Goal: Task Accomplishment & Management: Use online tool/utility

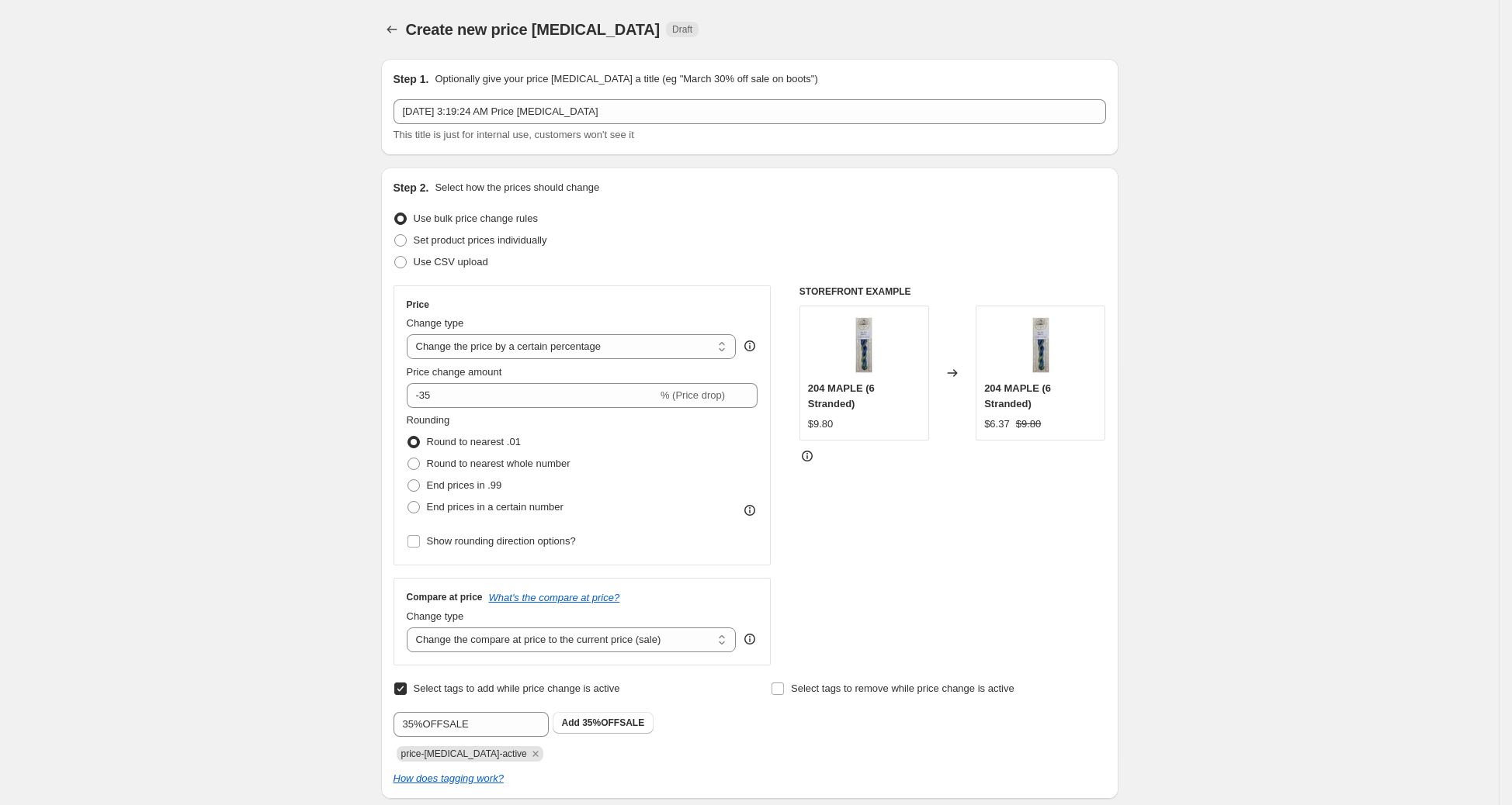
select select "percentage"
select select "tag"
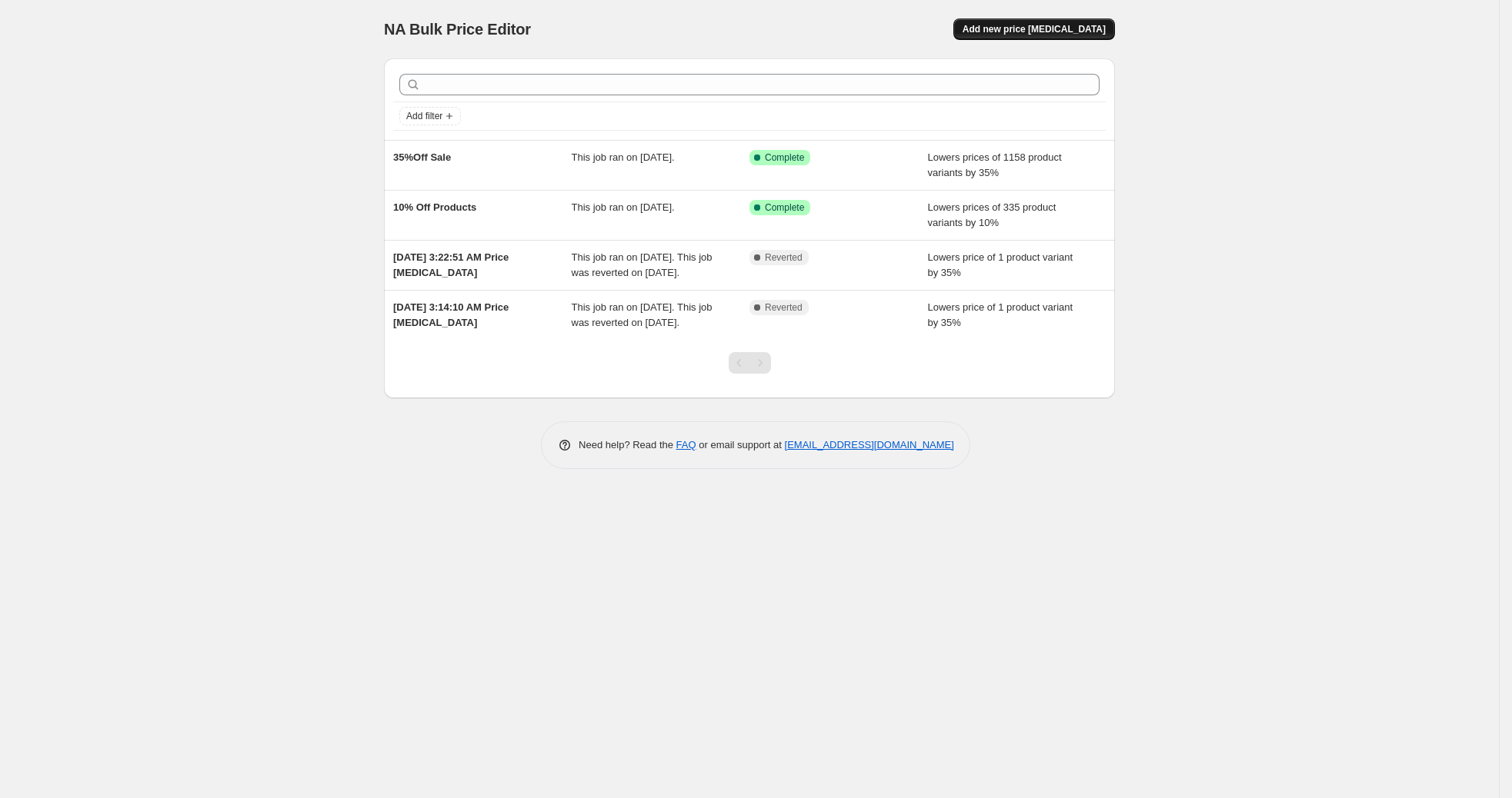
click at [1039, 25] on span "Add new price [MEDICAL_DATA]" at bounding box center [1035, 30] width 143 height 12
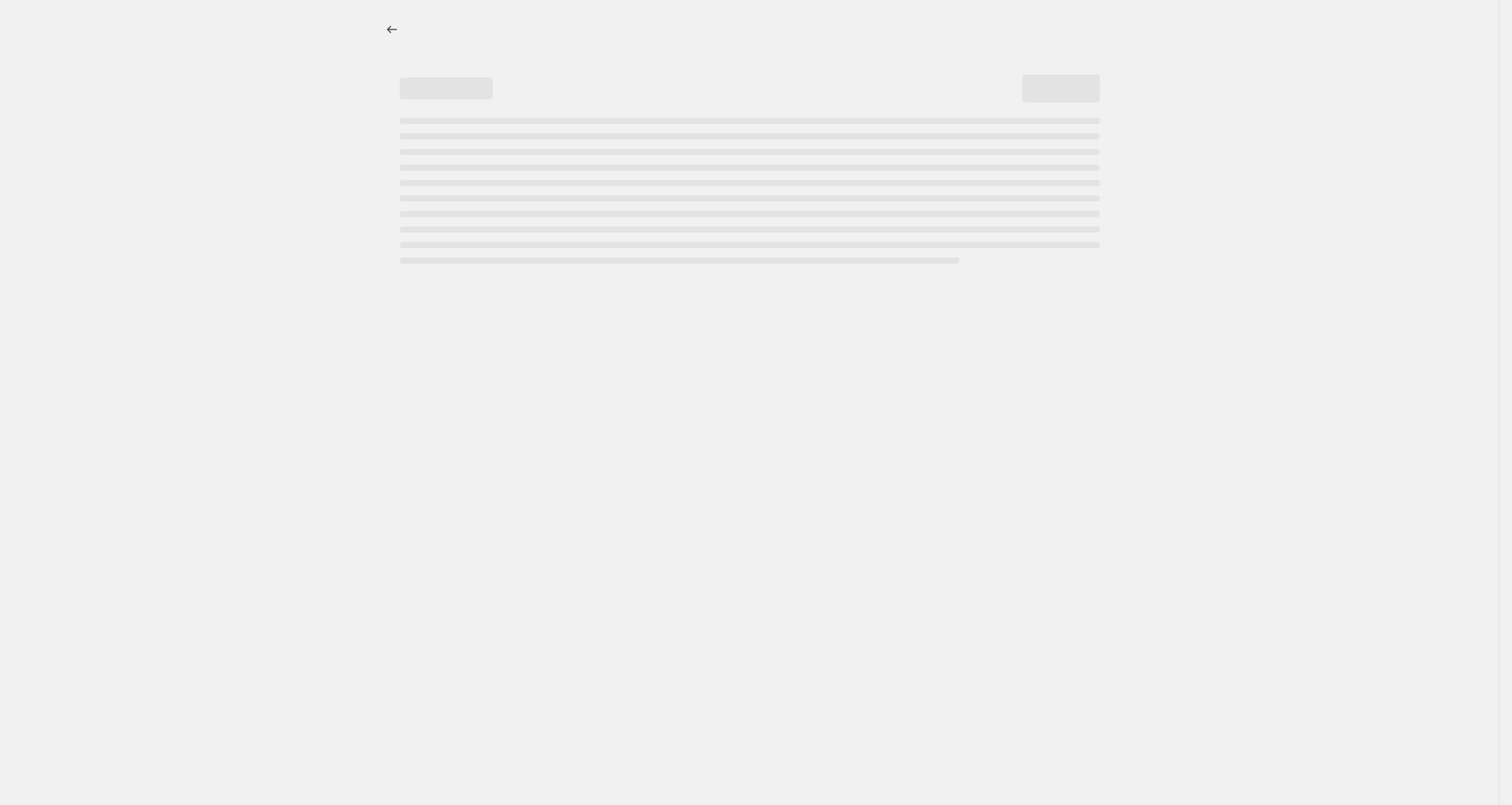
select select "percentage"
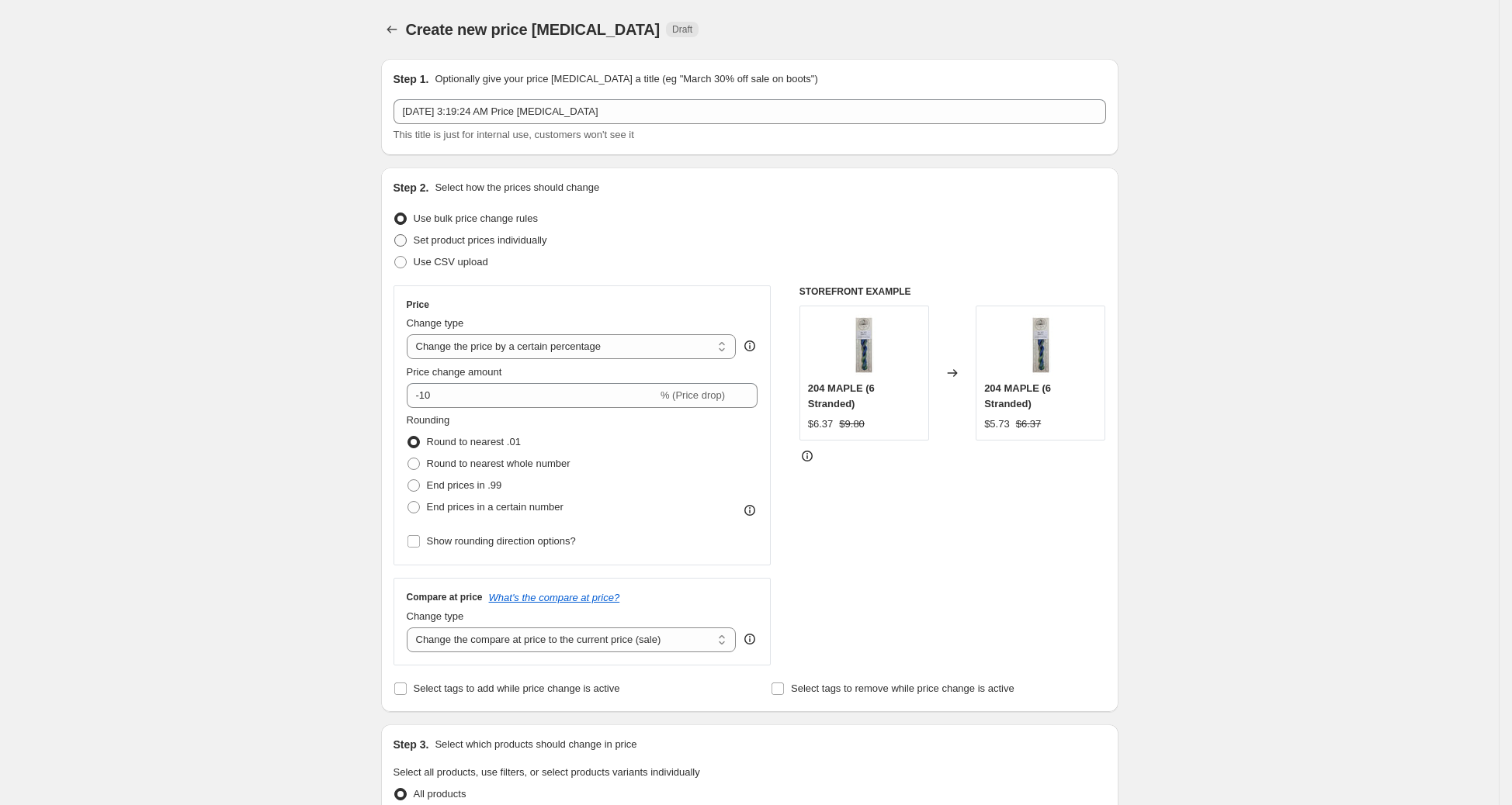
click at [497, 247] on span "Set product prices individually" at bounding box center [480, 241] width 134 height 16
click at [395, 235] on input "Set product prices individually" at bounding box center [394, 234] width 1 height 1
radio input "true"
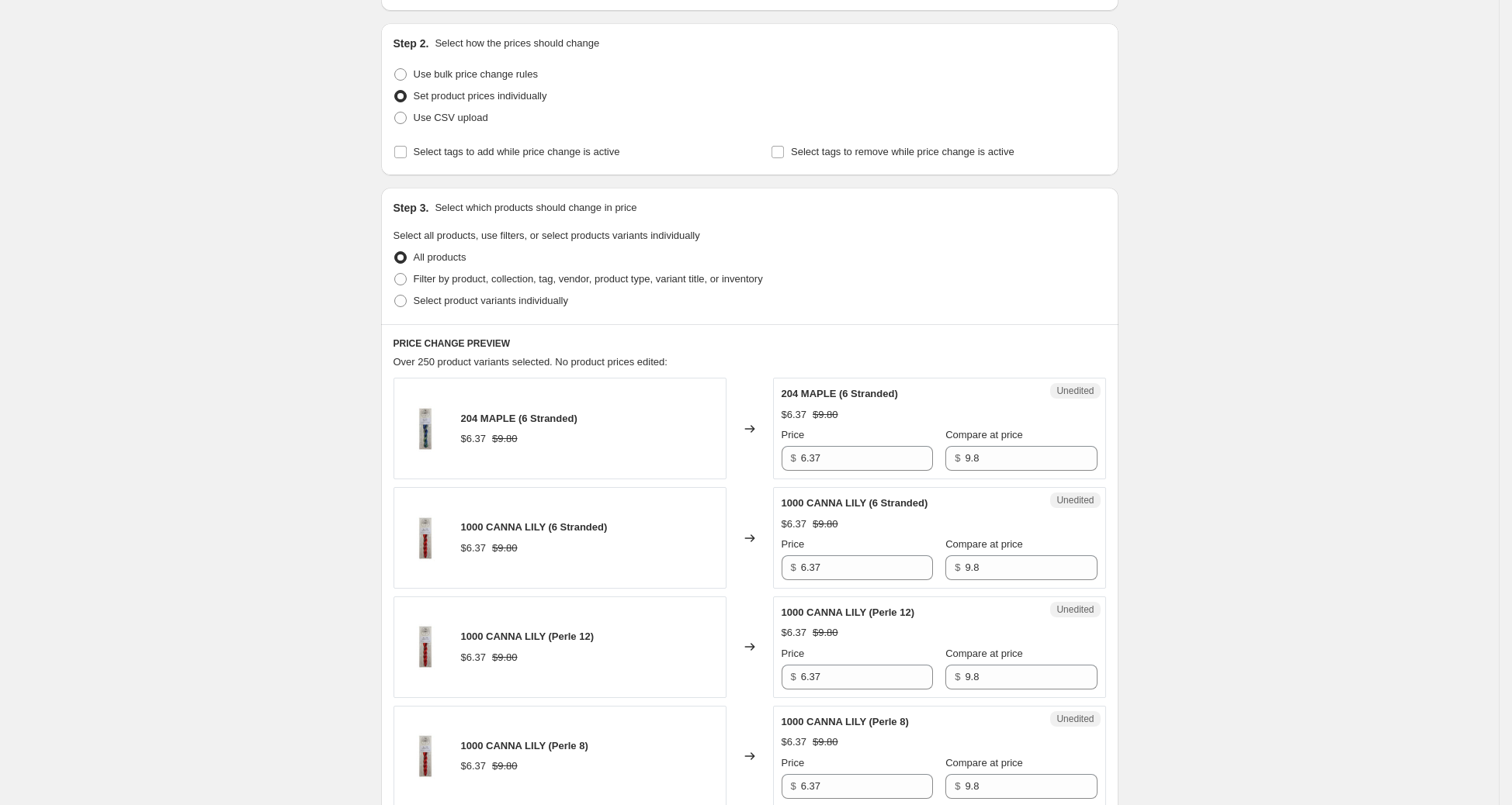
scroll to position [140, 0]
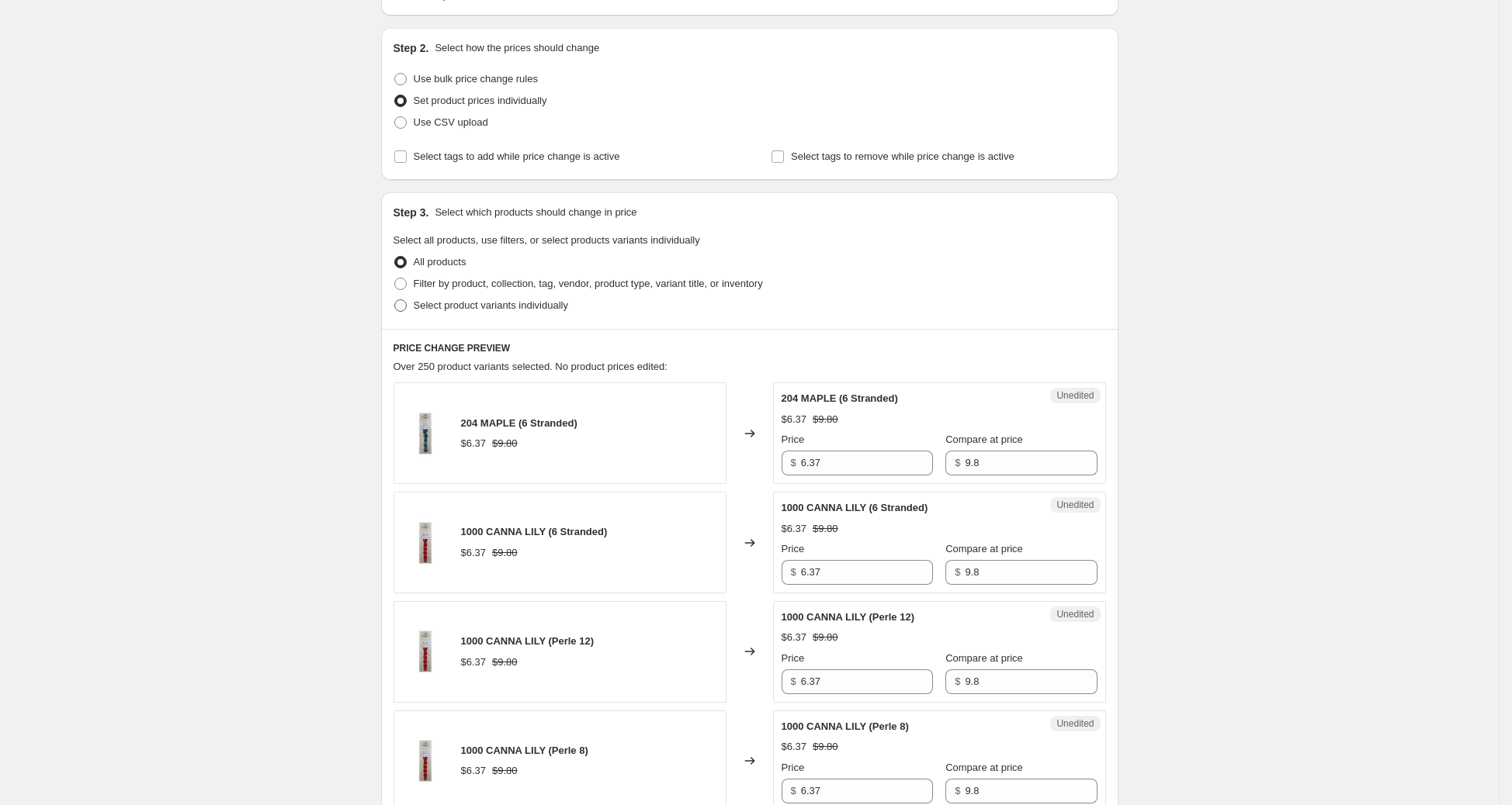
click at [431, 302] on span "Select product variants individually" at bounding box center [491, 305] width 154 height 12
click at [395, 300] on input "Select product variants individually" at bounding box center [394, 300] width 1 height 1
radio input "true"
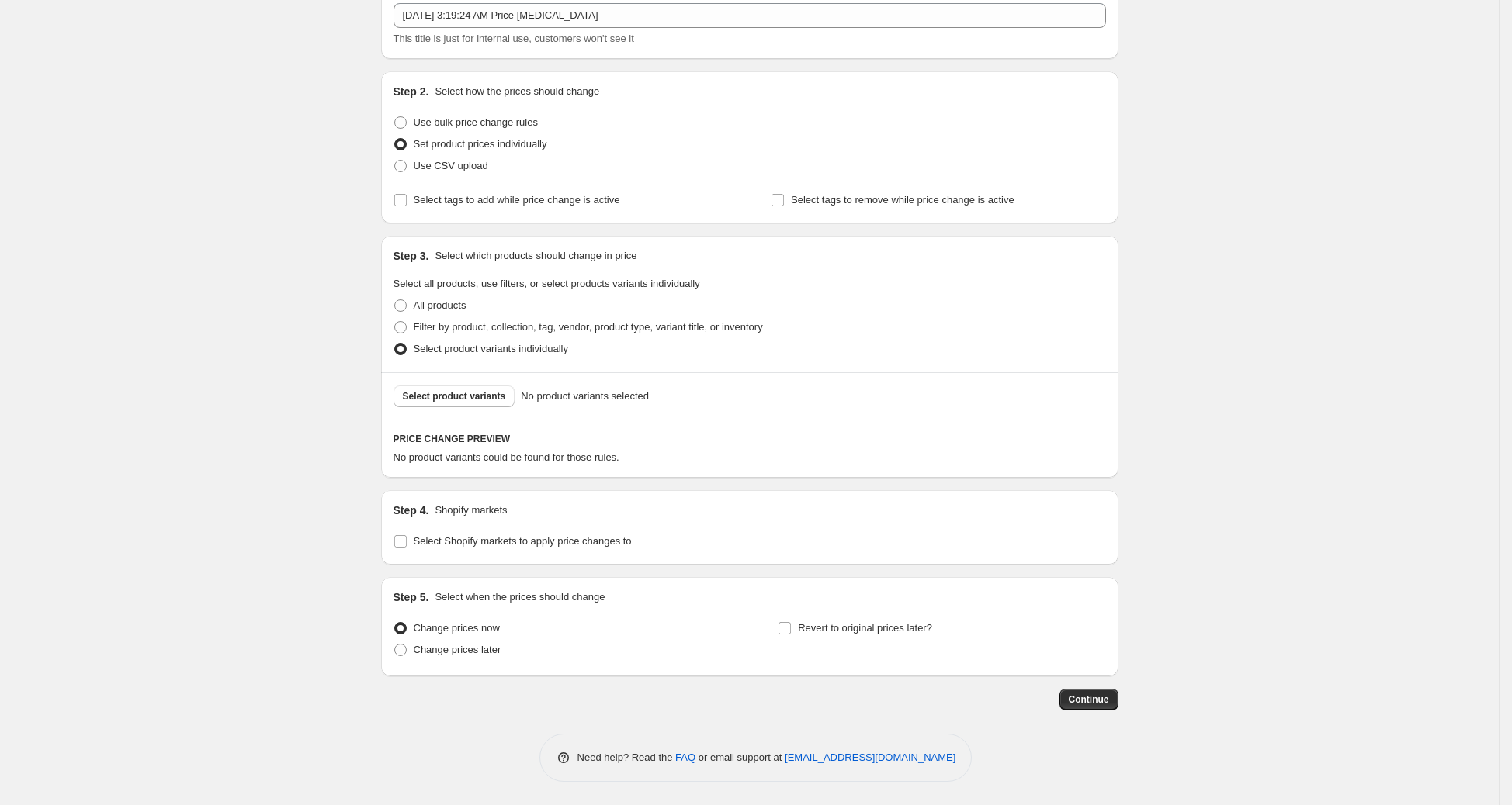
scroll to position [95, 0]
click at [419, 326] on span "Filter by product, collection, tag, vendor, product type, variant title, or inv…" at bounding box center [588, 328] width 349 height 12
click at [395, 323] on input "Filter by product, collection, tag, vendor, product type, variant title, or inv…" at bounding box center [394, 322] width 1 height 1
radio input "true"
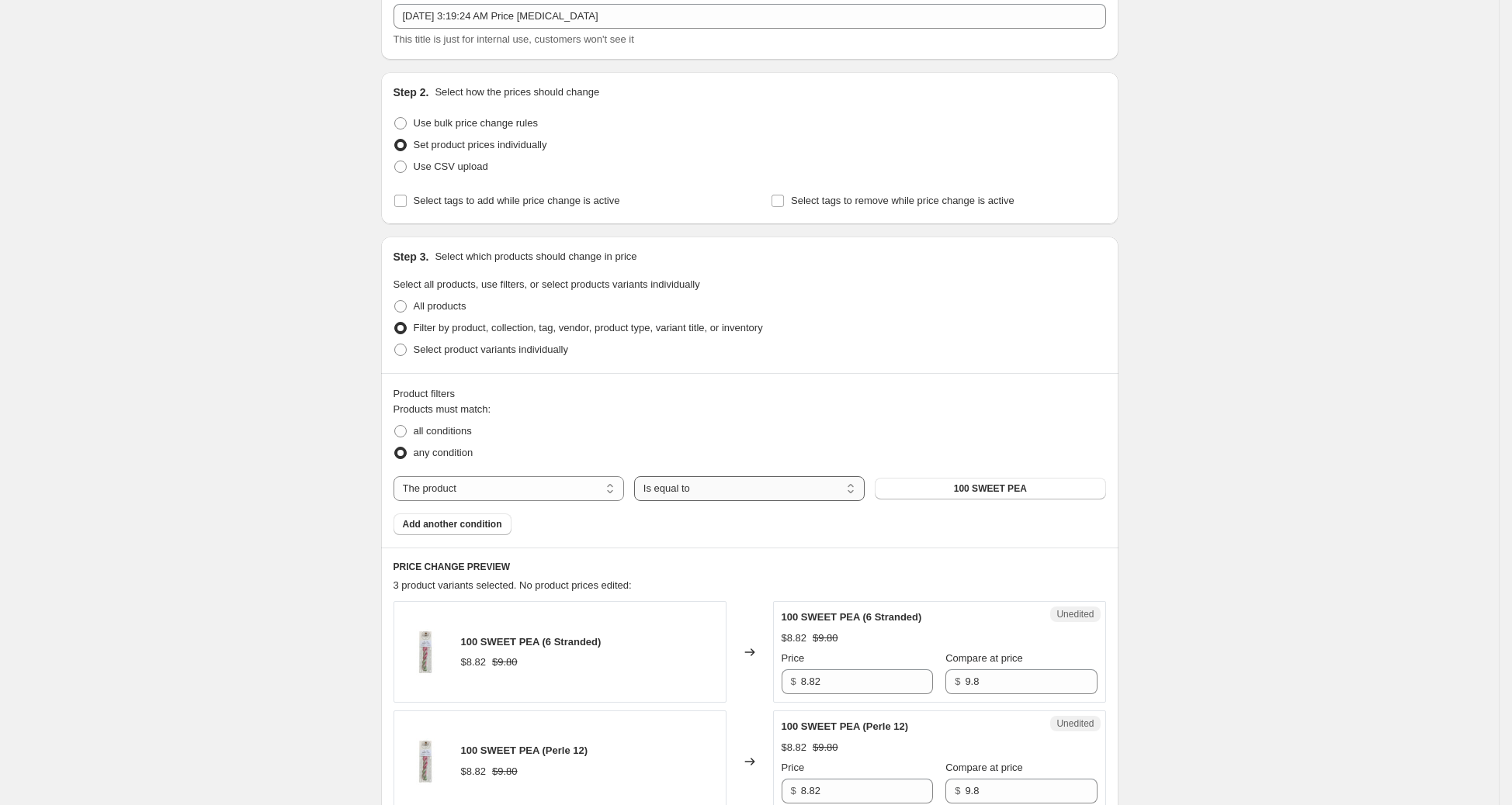
click at [799, 494] on select "Is equal to Is not equal to" at bounding box center [749, 489] width 230 height 25
click at [556, 488] on select "The product The product's collection The product's tag The product's vendor The…" at bounding box center [508, 489] width 230 height 25
select select "collection"
click at [1010, 491] on span "Accessories" at bounding box center [990, 489] width 55 height 13
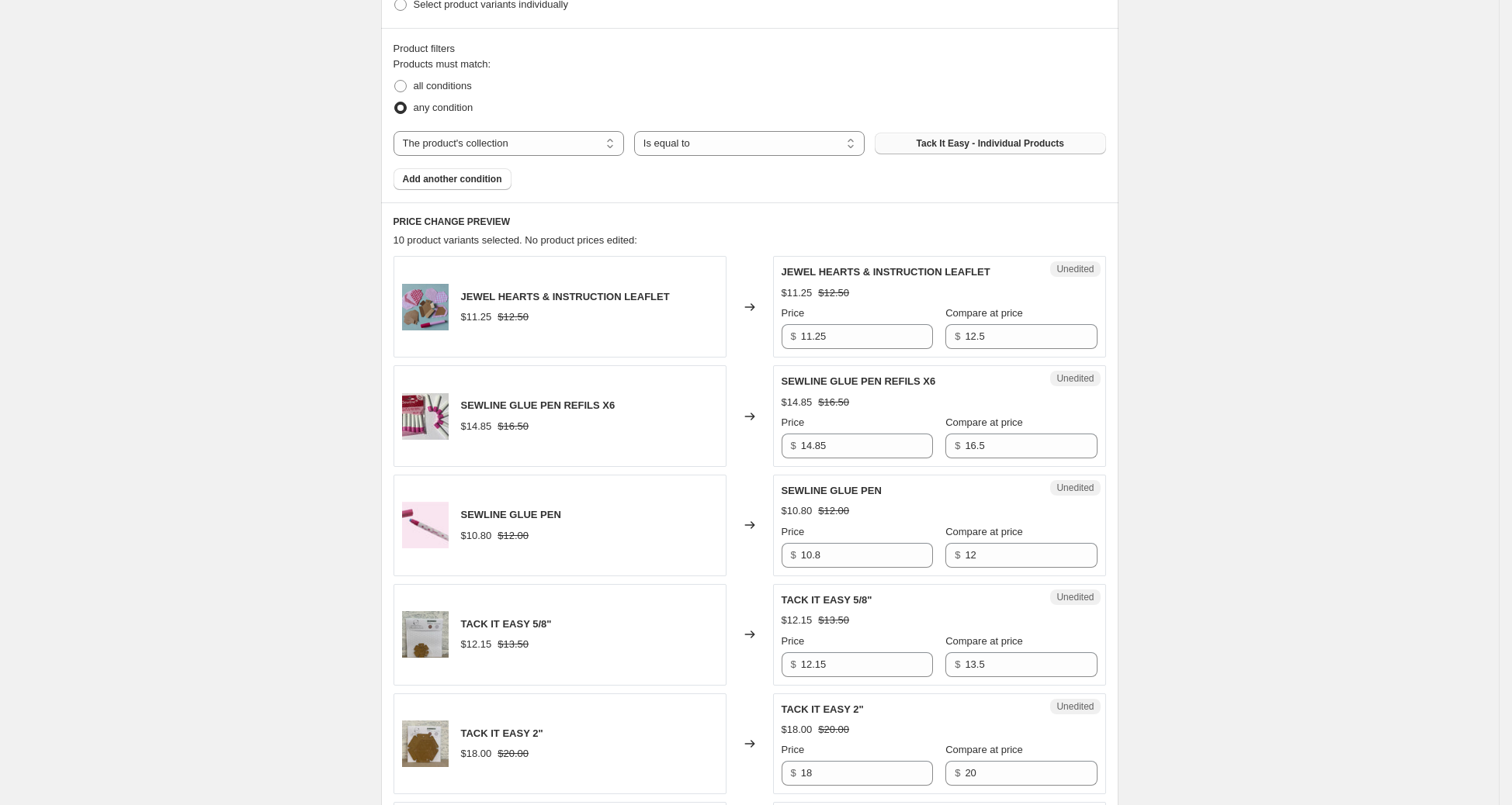
scroll to position [443, 0]
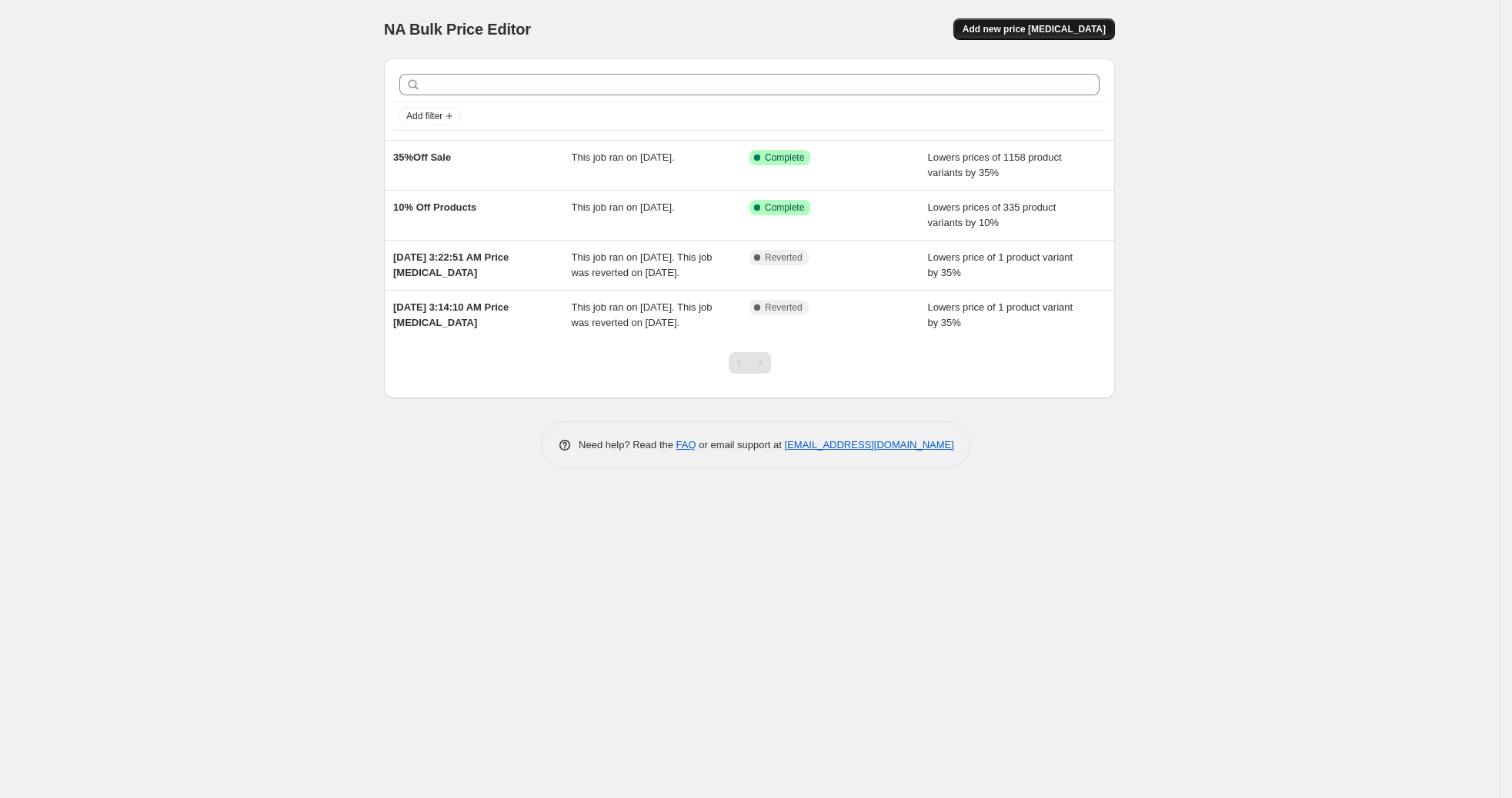
click at [1054, 33] on span "Add new price [MEDICAL_DATA]" at bounding box center [1035, 30] width 143 height 12
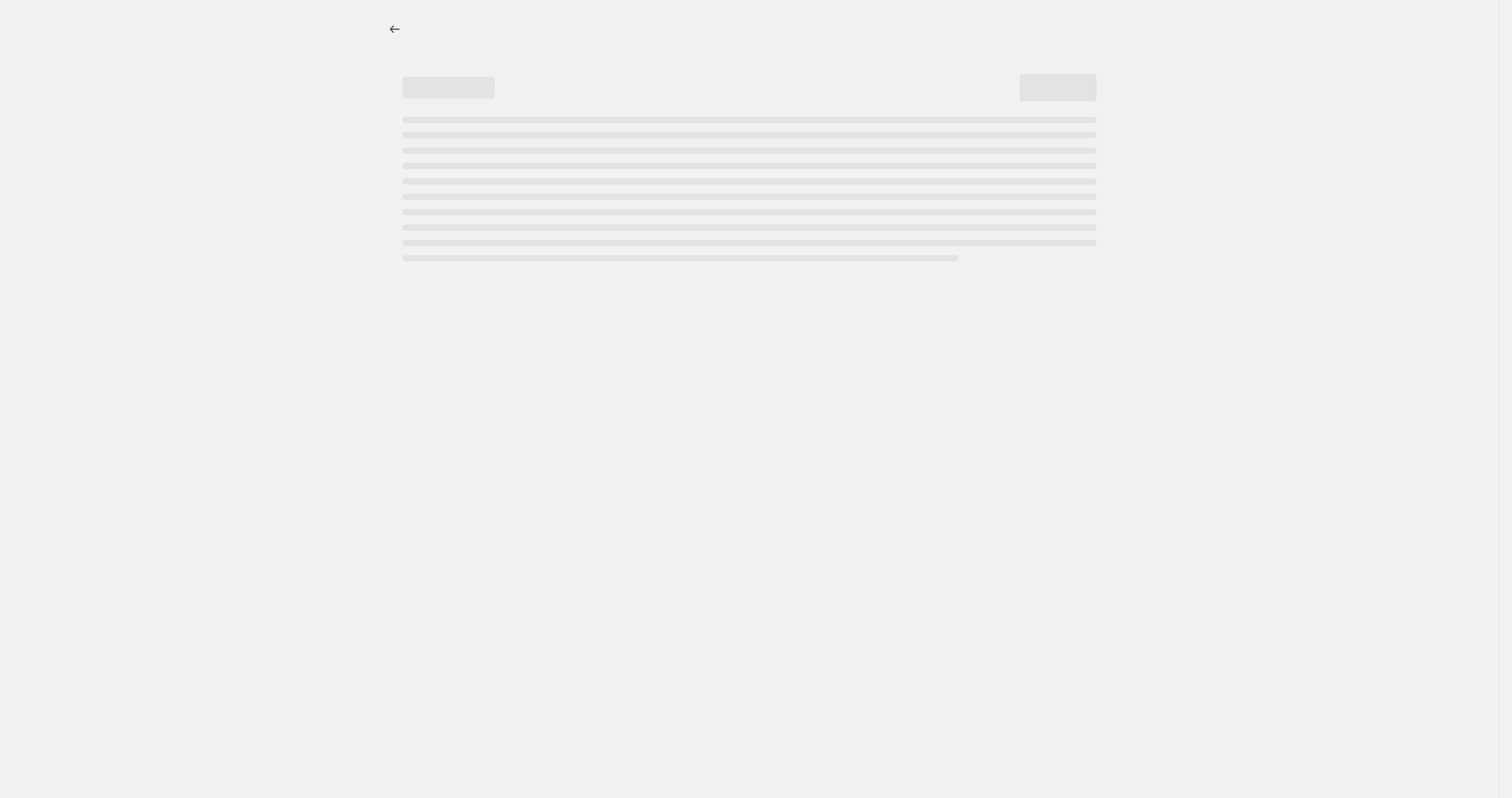
select select "percentage"
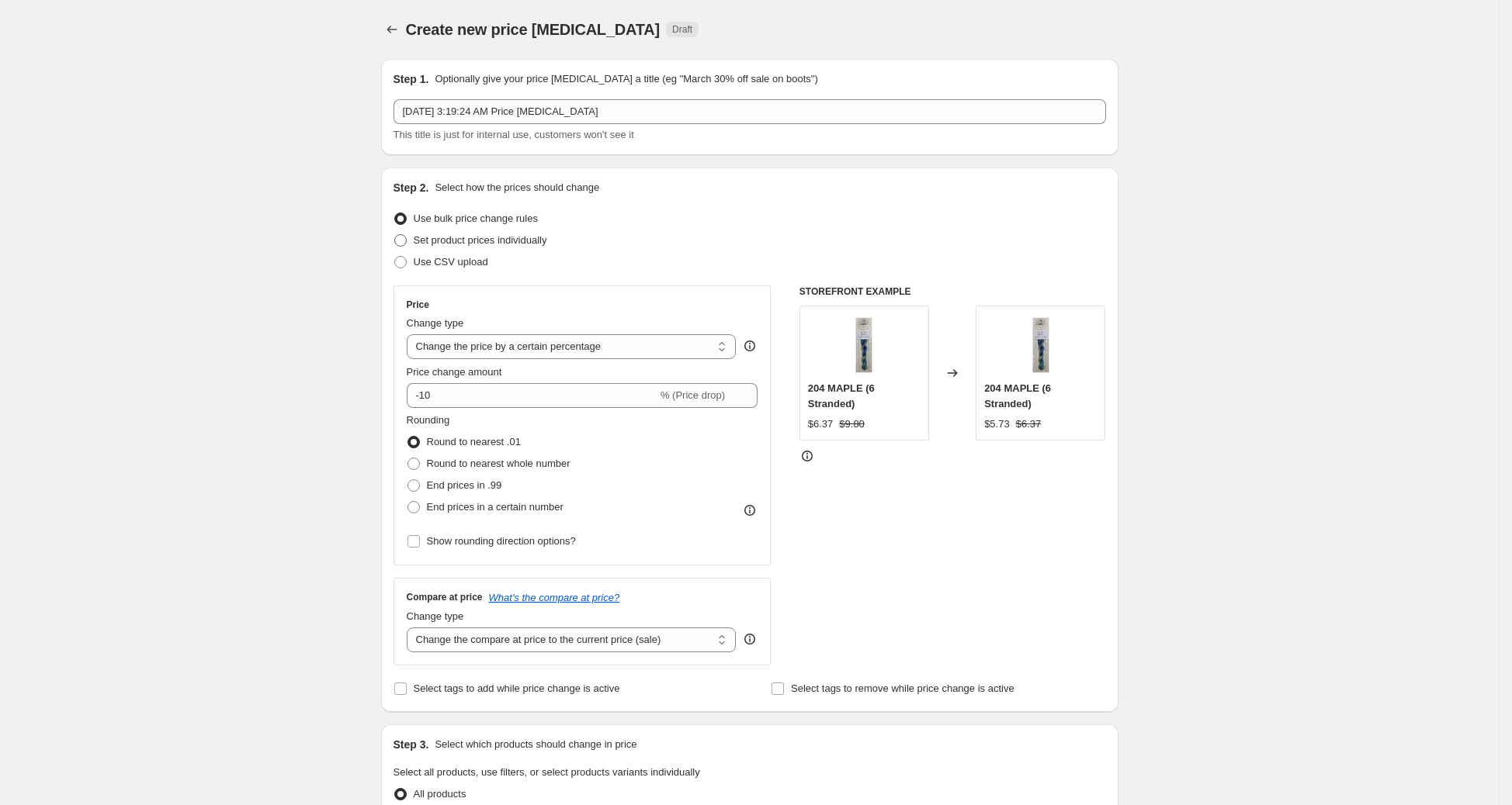
click at [443, 239] on span "Set product prices individually" at bounding box center [480, 240] width 134 height 12
click at [395, 235] on input "Set product prices individually" at bounding box center [394, 234] width 1 height 1
radio input "true"
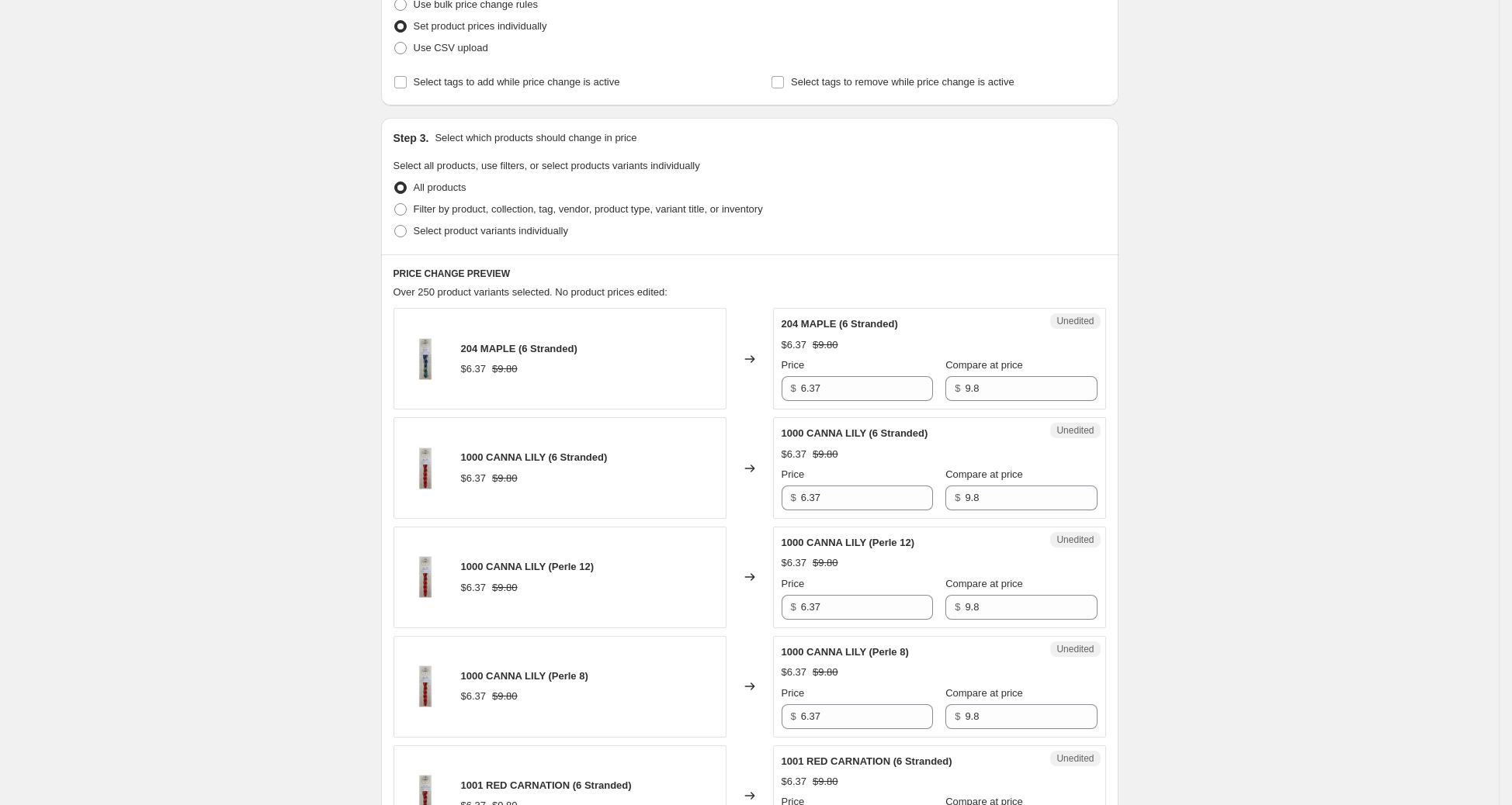
scroll to position [216, 0]
click at [527, 232] on span "Select product variants individually" at bounding box center [491, 228] width 154 height 12
click at [395, 223] on input "Select product variants individually" at bounding box center [394, 222] width 1 height 1
radio input "true"
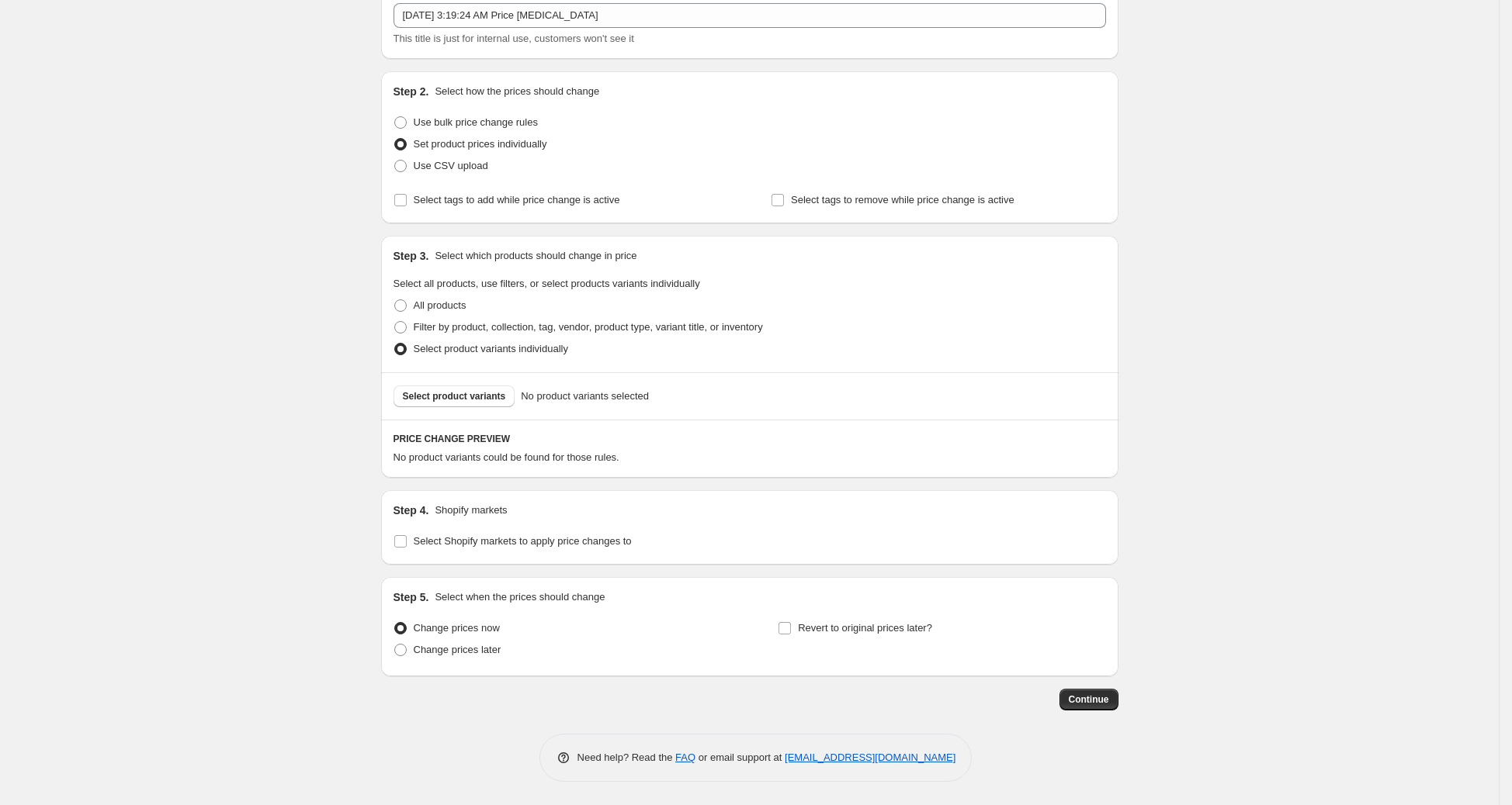
scroll to position [95, 0]
click at [471, 391] on span "Select product variants" at bounding box center [454, 397] width 103 height 13
click at [469, 543] on span "Select Shopify markets to apply price changes to" at bounding box center [522, 542] width 218 height 12
click at [407, 543] on input "Select Shopify markets to apply price changes to" at bounding box center [400, 542] width 13 height 13
checkbox input "true"
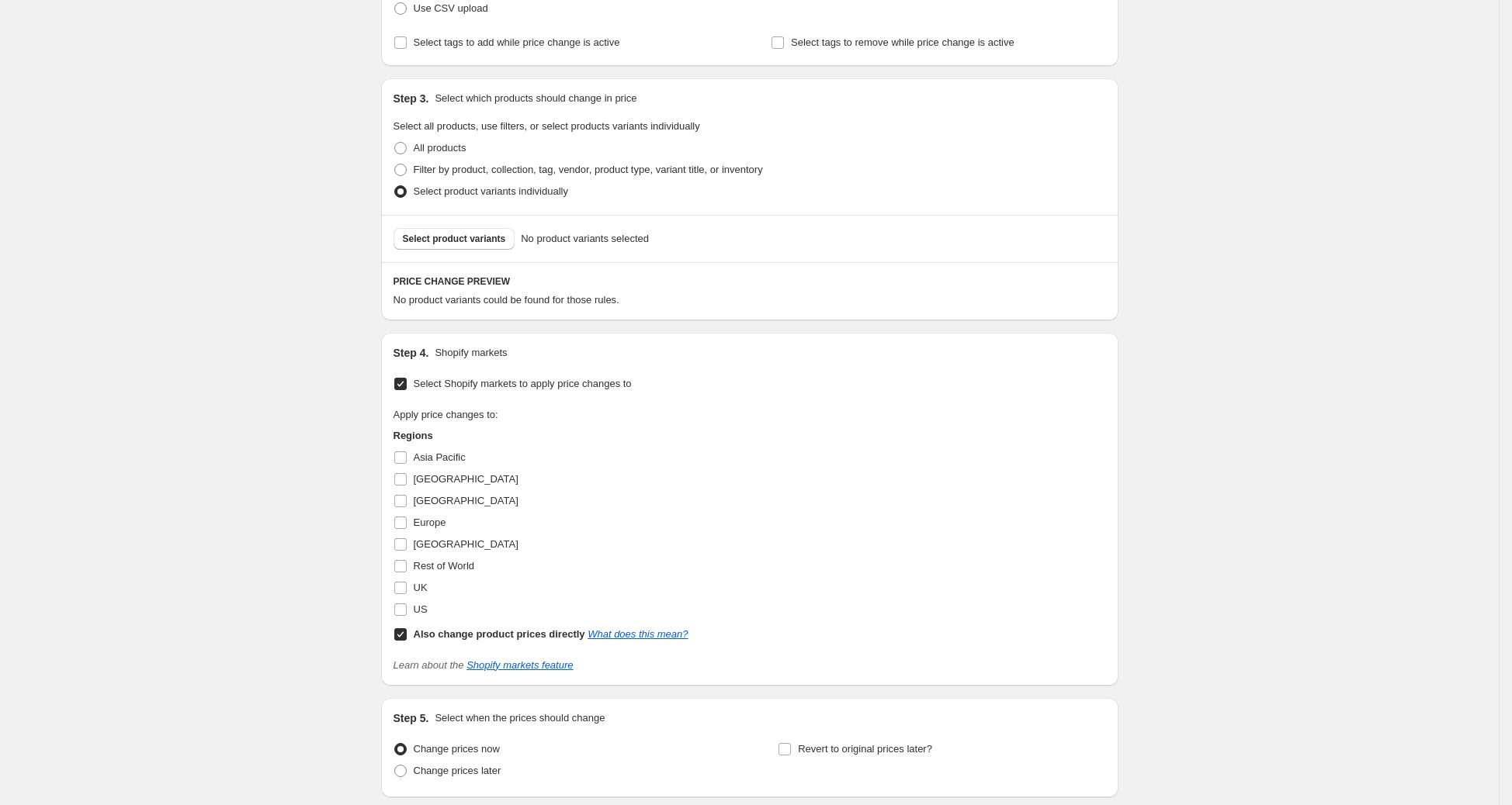
scroll to position [255, 0]
click at [460, 236] on span "Select product variants" at bounding box center [454, 238] width 103 height 13
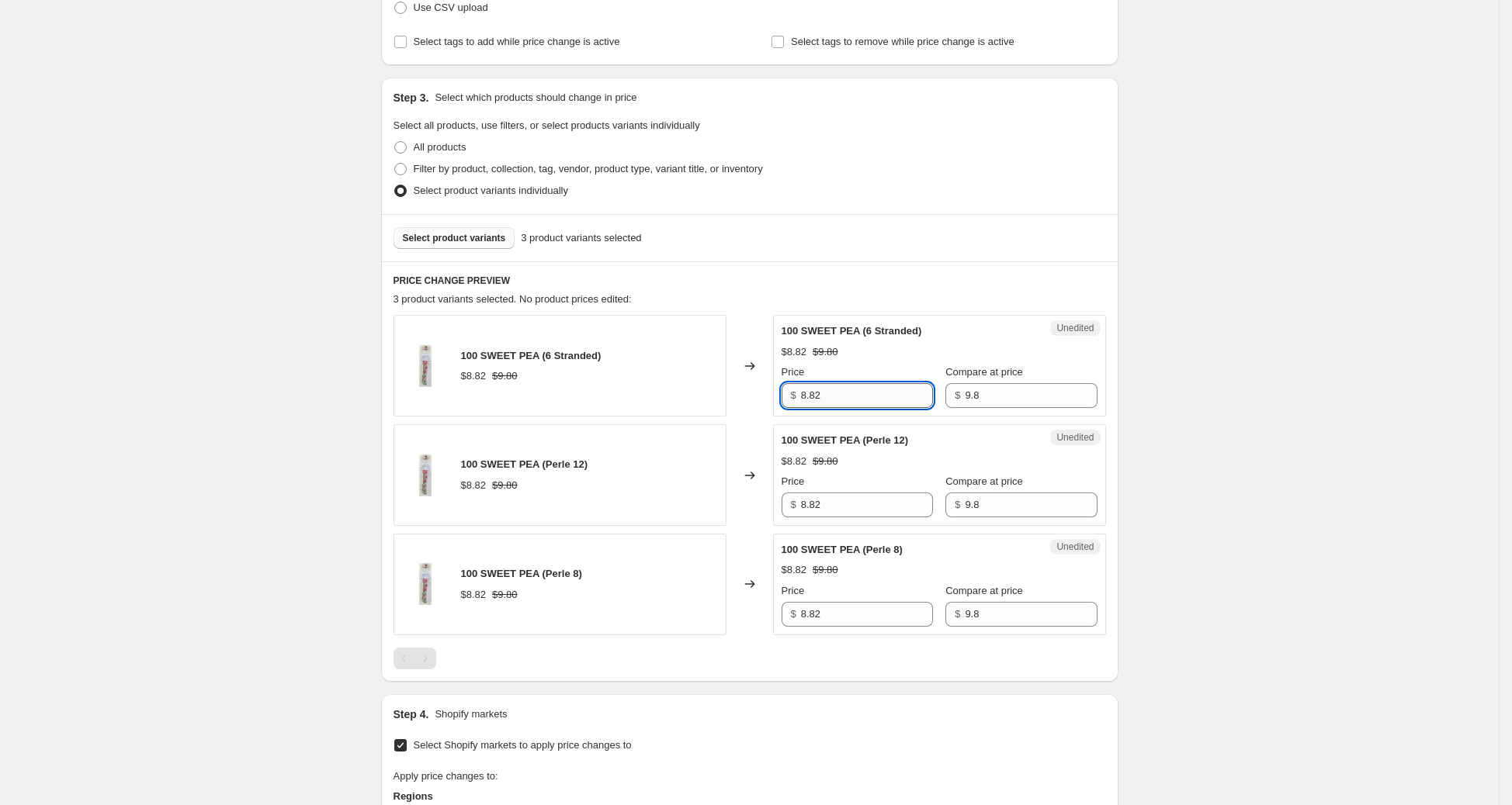
click at [847, 397] on input "8.82" at bounding box center [867, 396] width 132 height 25
click at [1001, 399] on input "9.8" at bounding box center [1031, 396] width 132 height 25
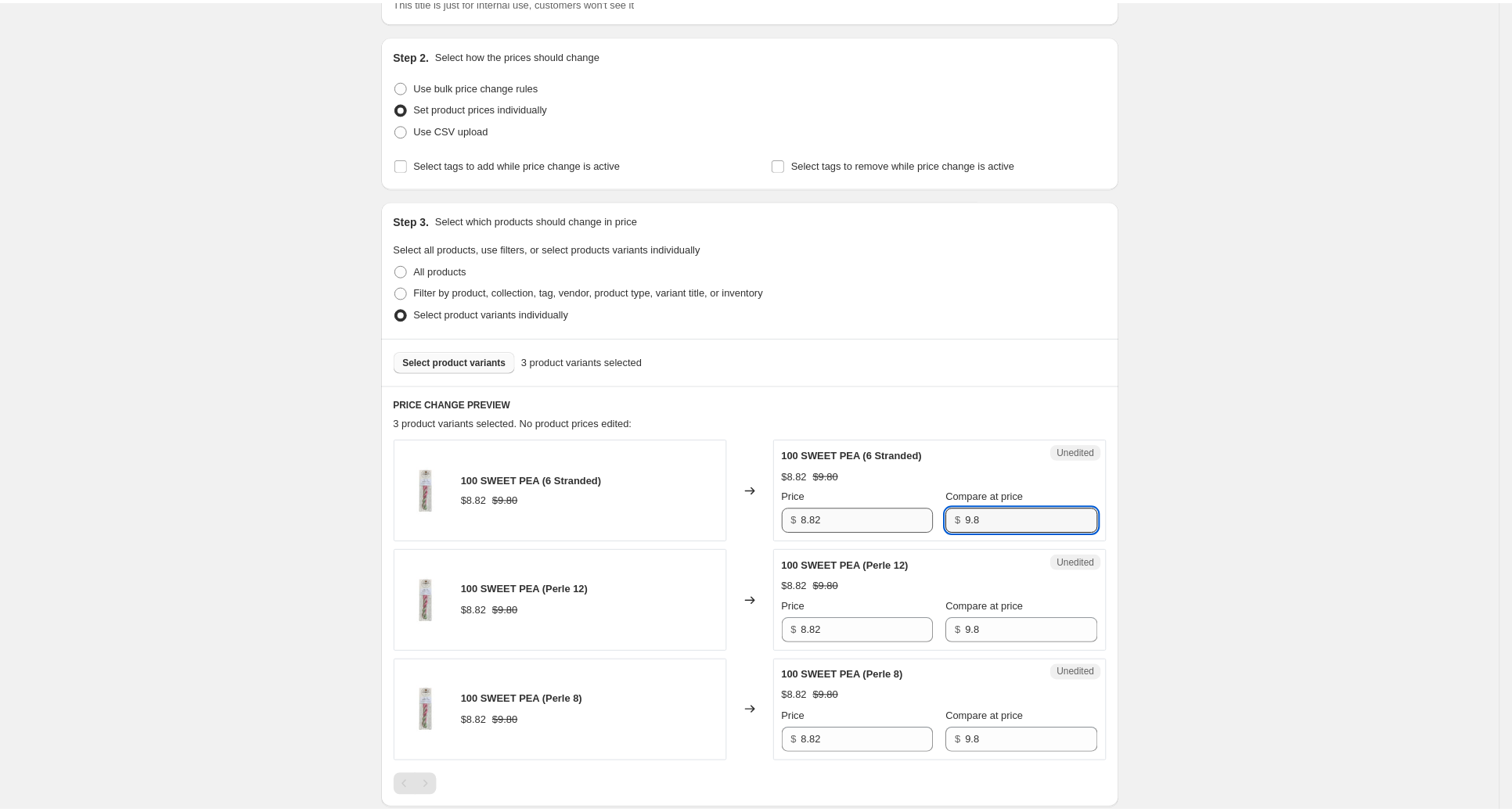
scroll to position [0, 0]
